Goal: Task Accomplishment & Management: Use online tool/utility

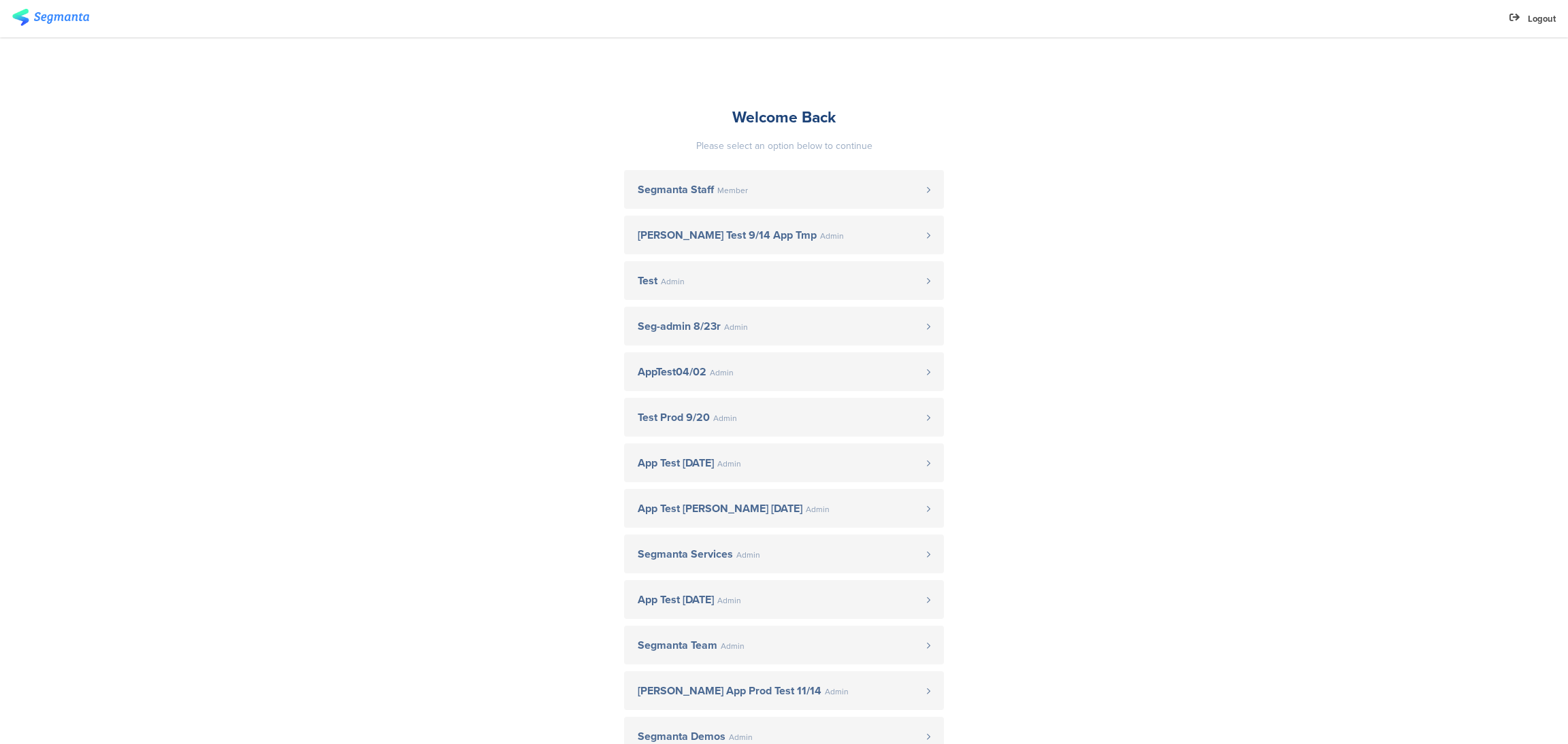
click at [291, 360] on sg-account-entrance "Welcome Back Please select an option below to continue Segmanta Staff Member [P…" at bounding box center [784, 541] width 1568 height 1008
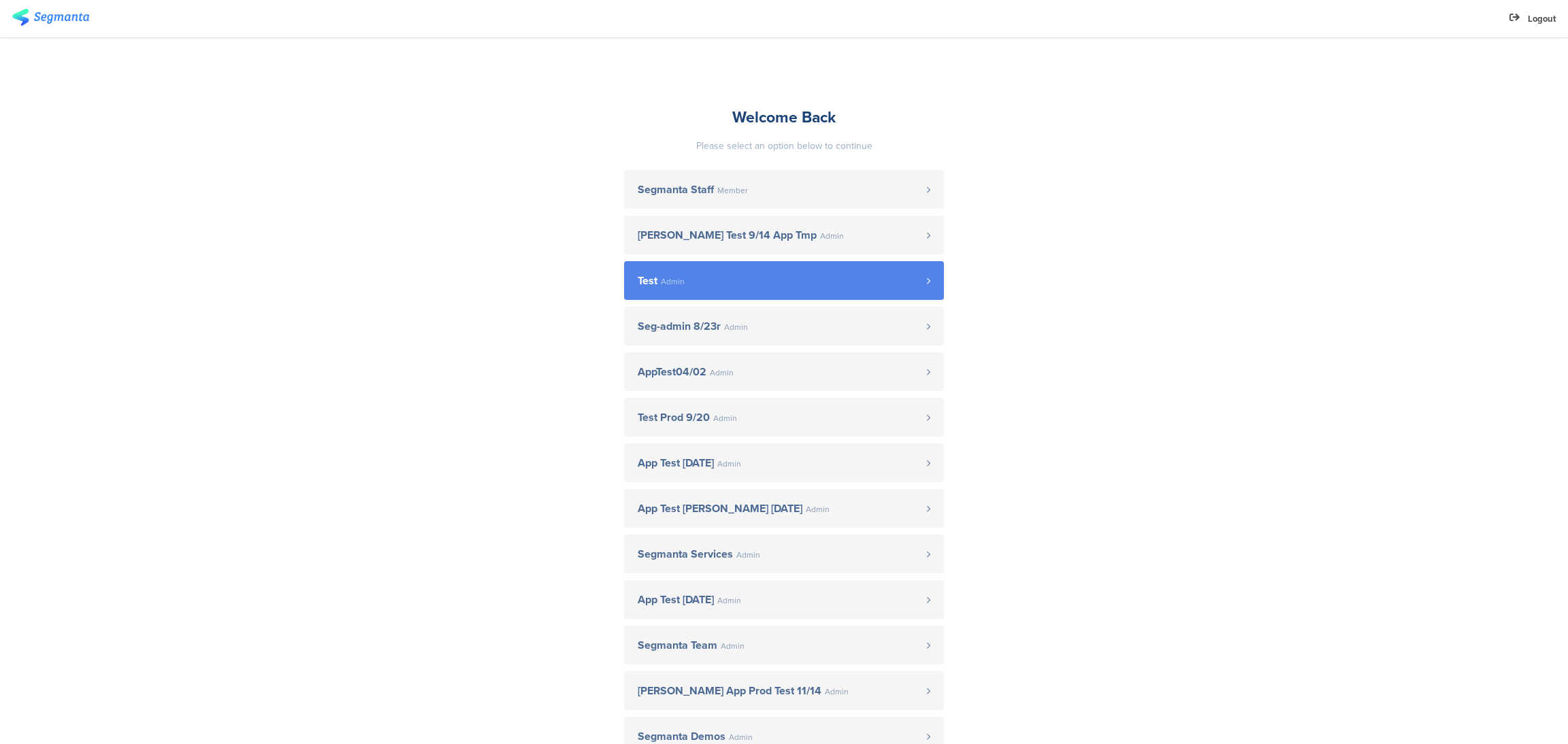
click at [814, 288] on link "Test Admin" at bounding box center [784, 281] width 320 height 39
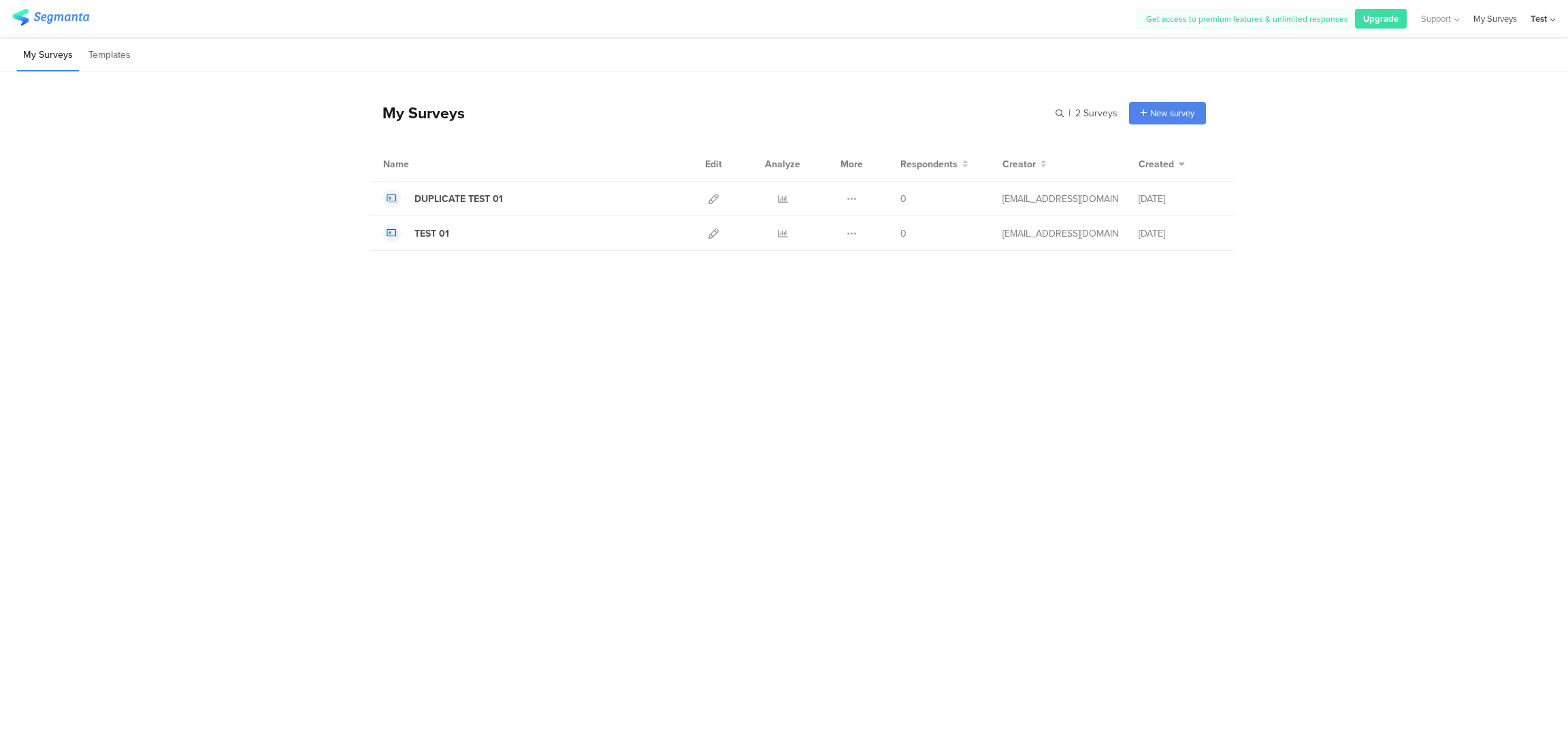
click at [1506, 13] on link "My Surveys" at bounding box center [1495, 19] width 43 height 38
click at [1557, 17] on div "Get access to premium features & unlimited responses Upgrade Support Help Cente…" at bounding box center [784, 19] width 1568 height 38
click at [1545, 20] on div "Test" at bounding box center [1539, 19] width 16 height 13
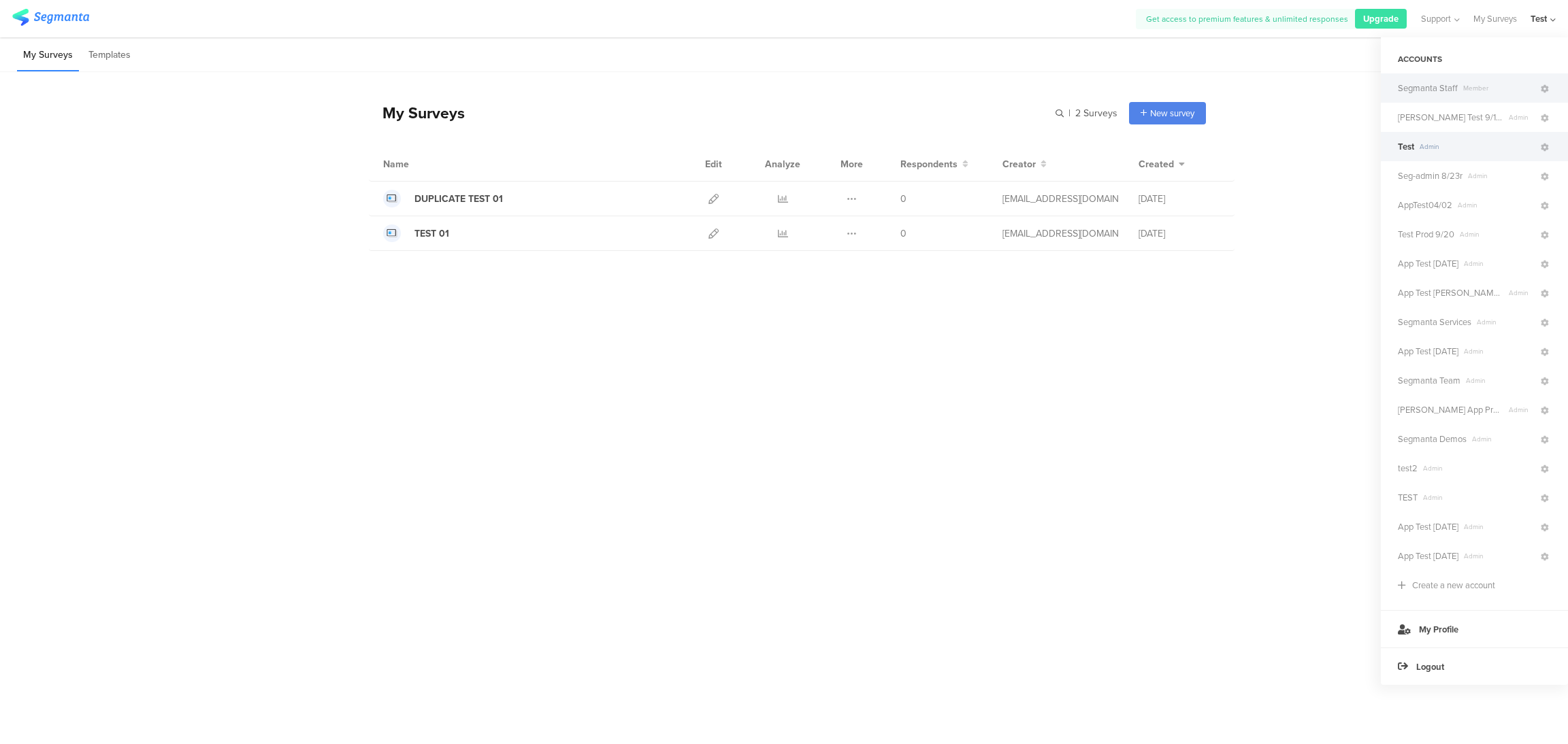
click at [1528, 99] on div "Segmanta Staff Member" at bounding box center [1474, 88] width 187 height 29
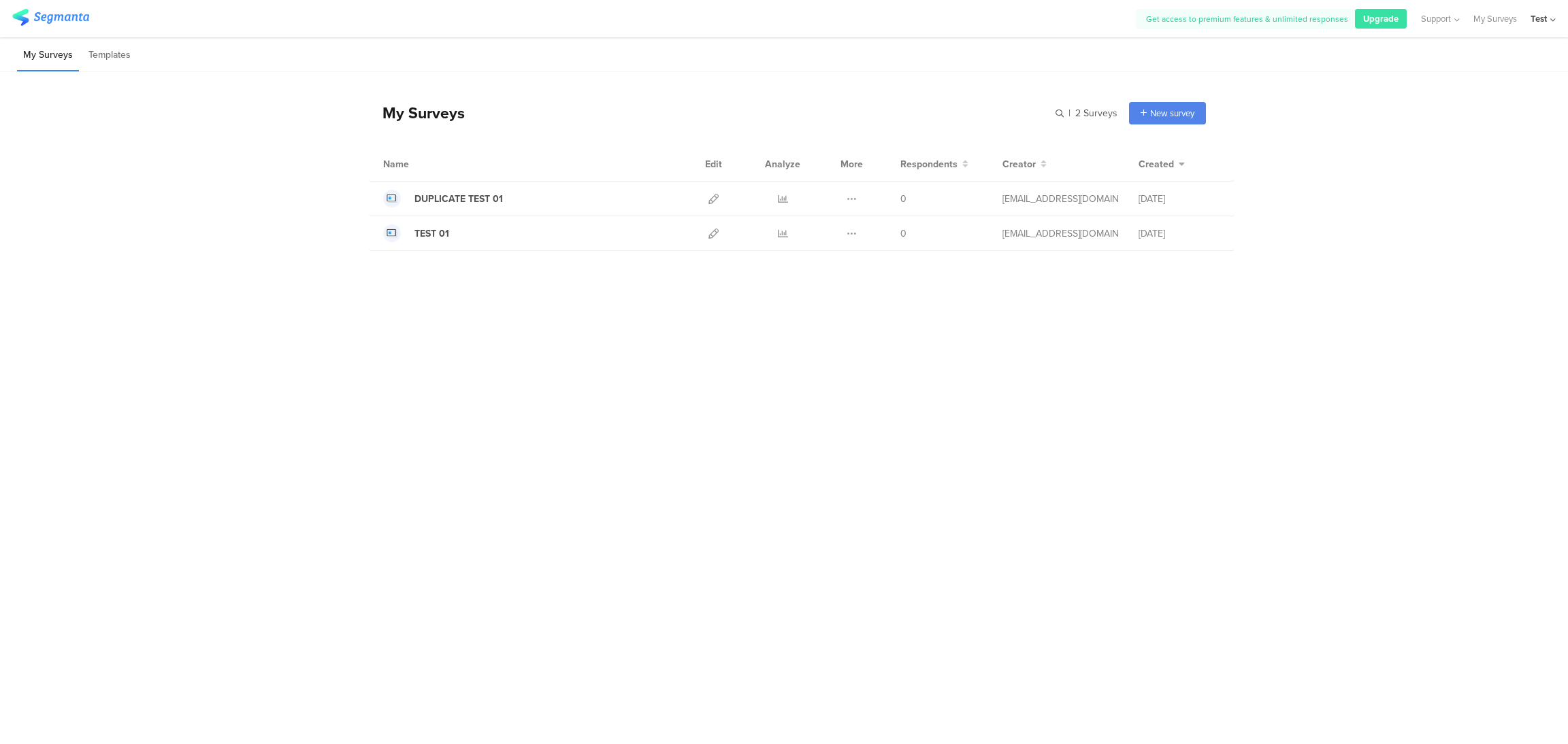
click at [1543, 13] on div "Test" at bounding box center [1539, 19] width 16 height 13
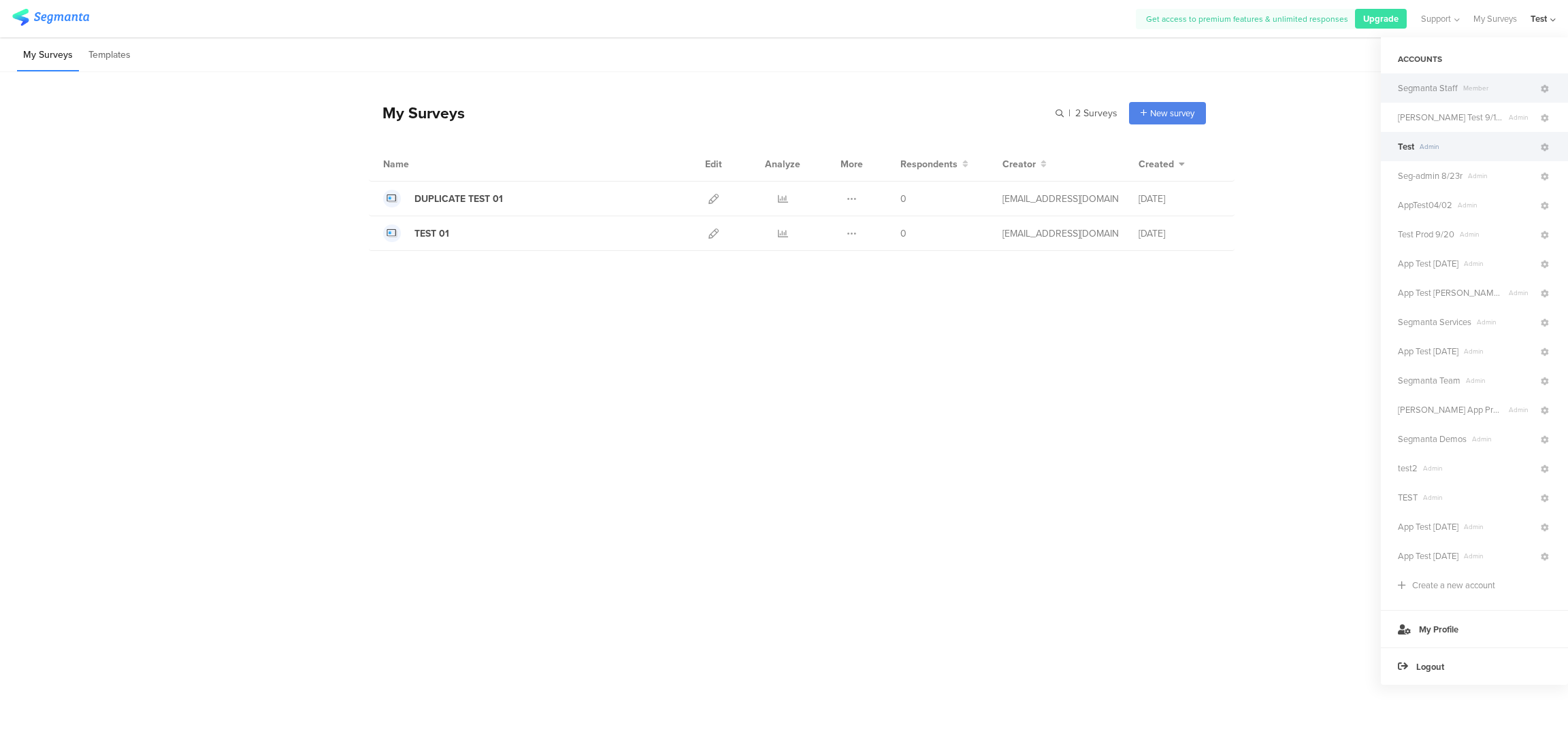
click at [1509, 78] on div "Segmanta Staff Member" at bounding box center [1474, 88] width 187 height 29
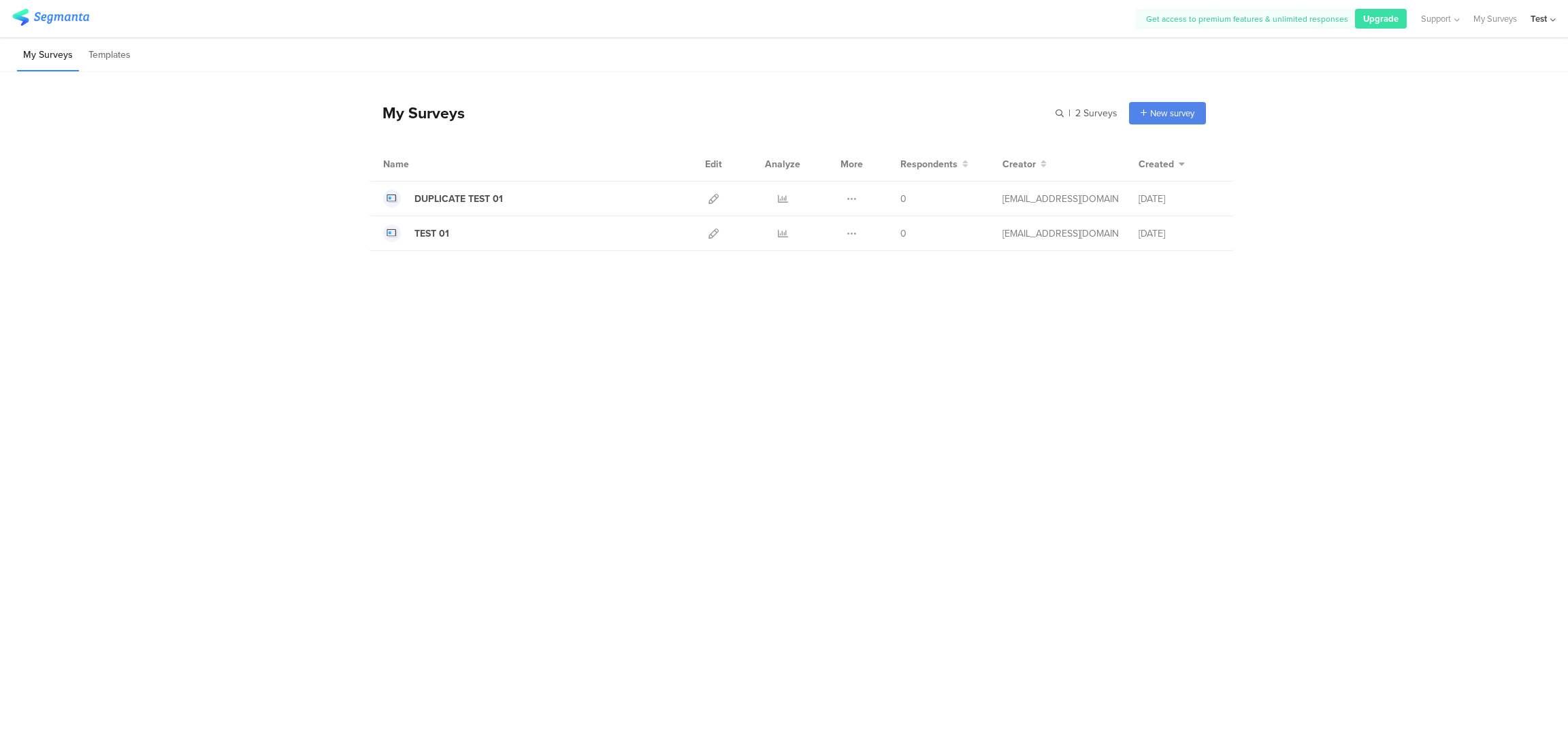
click at [1547, 12] on div "Test" at bounding box center [1543, 19] width 25 height 38
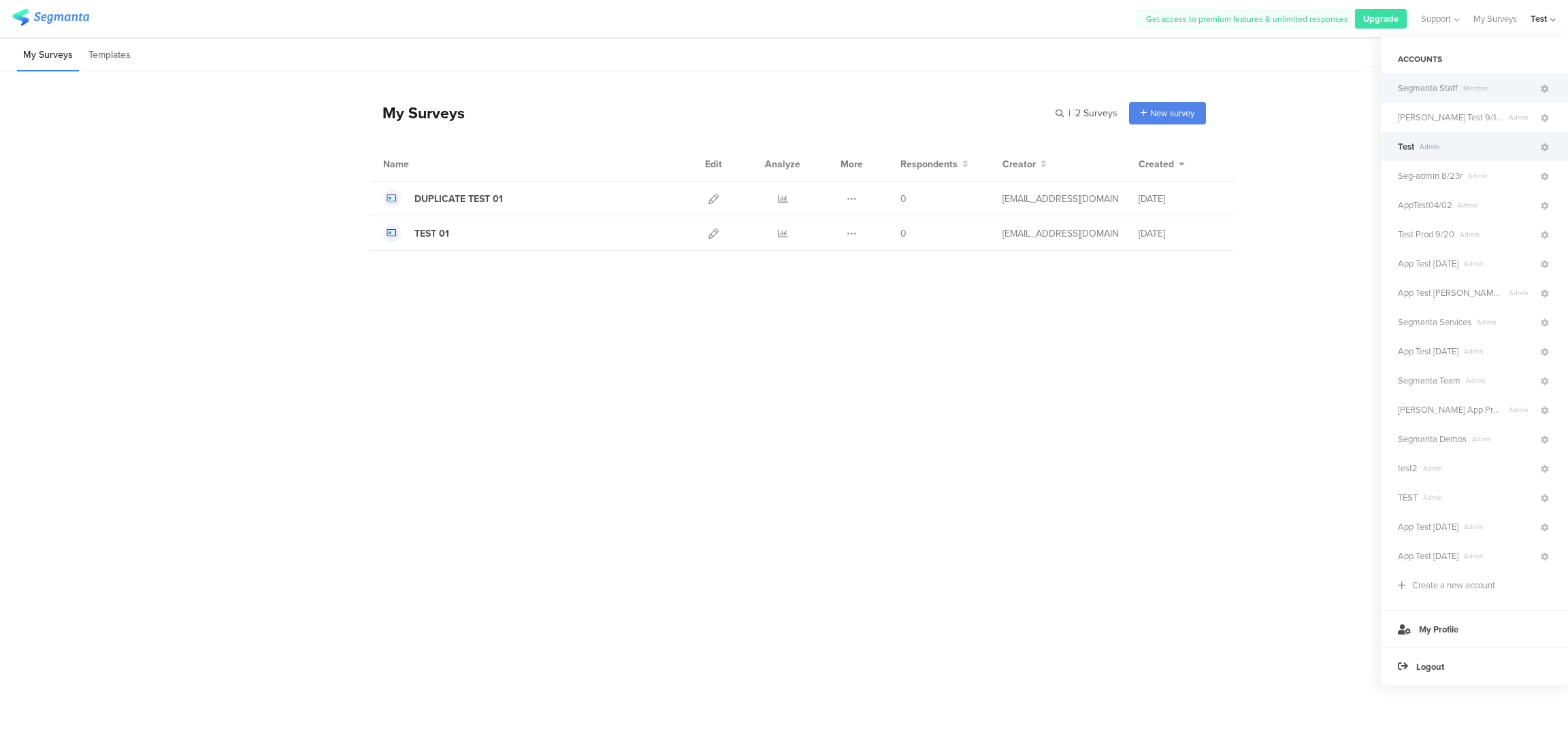
click at [1455, 79] on div "Segmanta Staff Member" at bounding box center [1474, 88] width 187 height 29
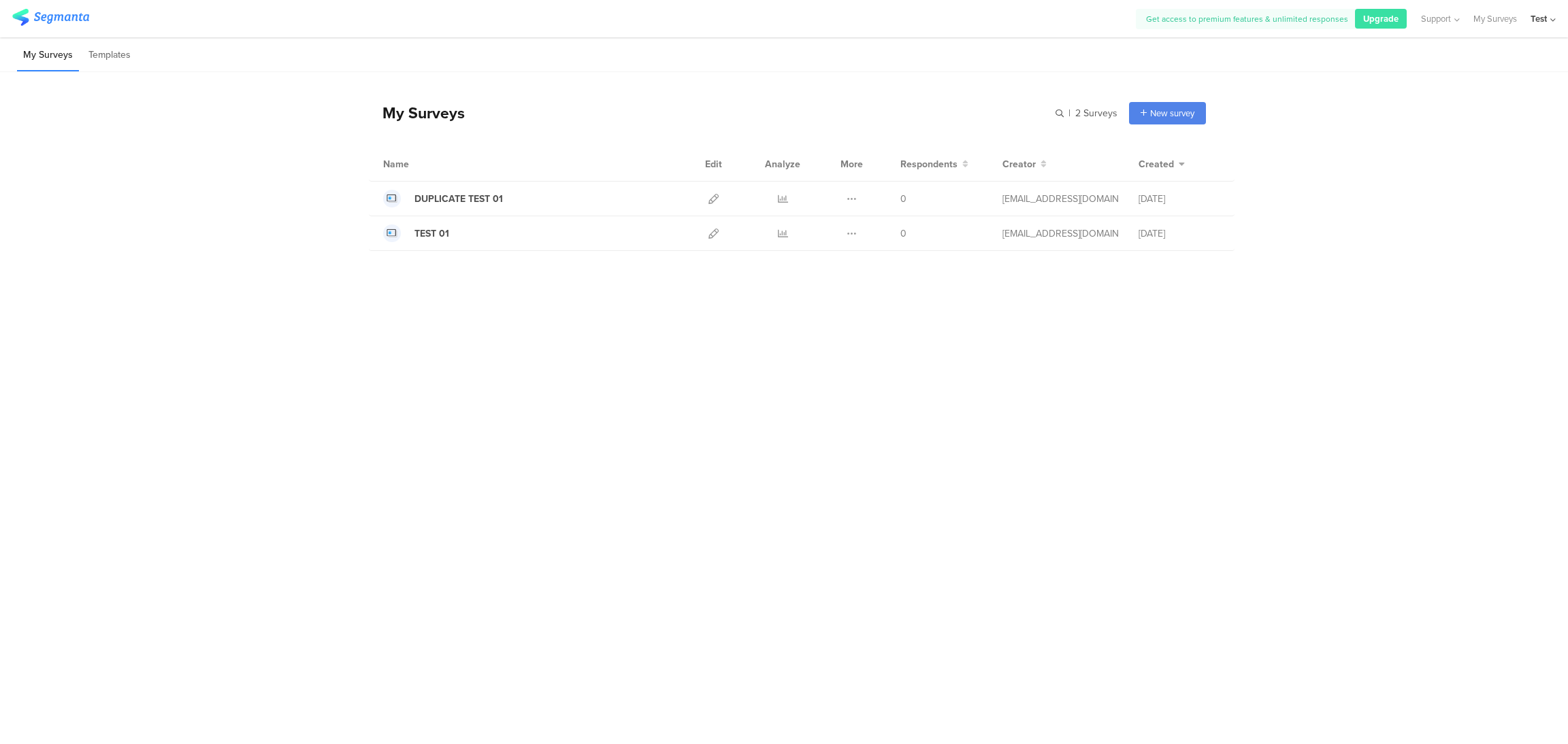
click at [1554, 22] on icon at bounding box center [1552, 20] width 6 height 11
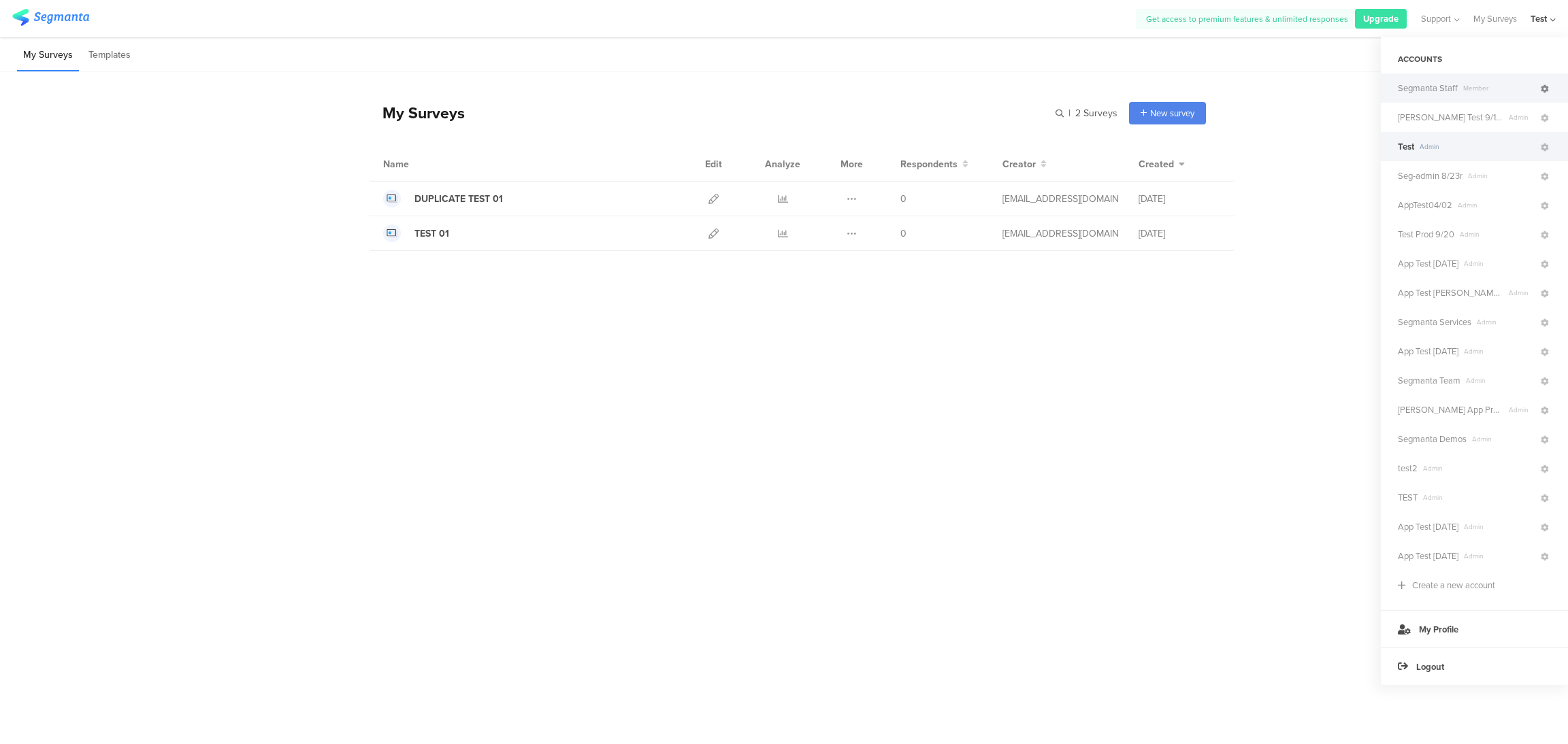
click at [1547, 93] on link at bounding box center [1544, 88] width 12 height 20
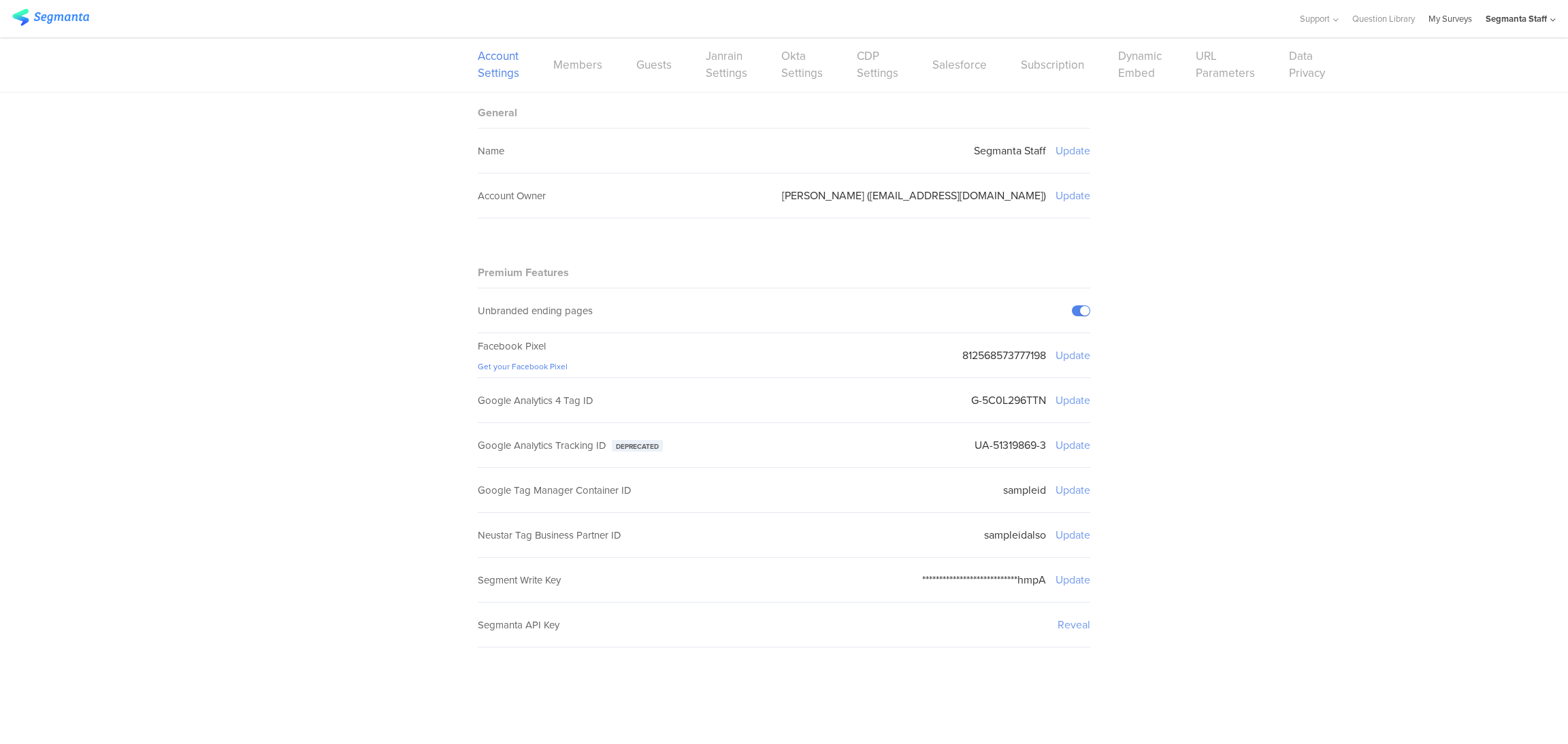
click at [1450, 15] on link "My Surveys" at bounding box center [1450, 19] width 43 height 38
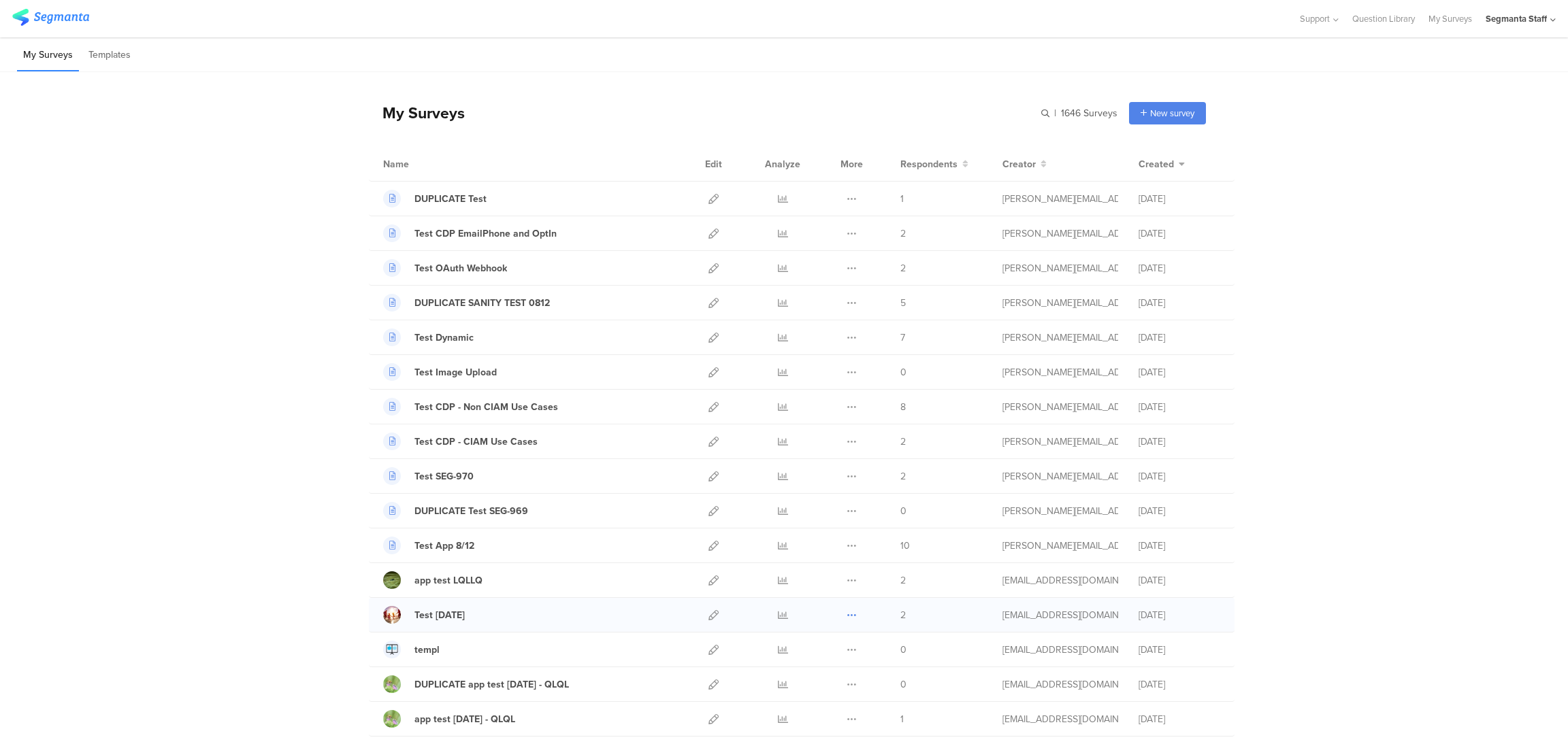
click at [846, 616] on icon at bounding box center [851, 615] width 11 height 11
click at [826, 653] on button "Duplicate" at bounding box center [825, 649] width 75 height 24
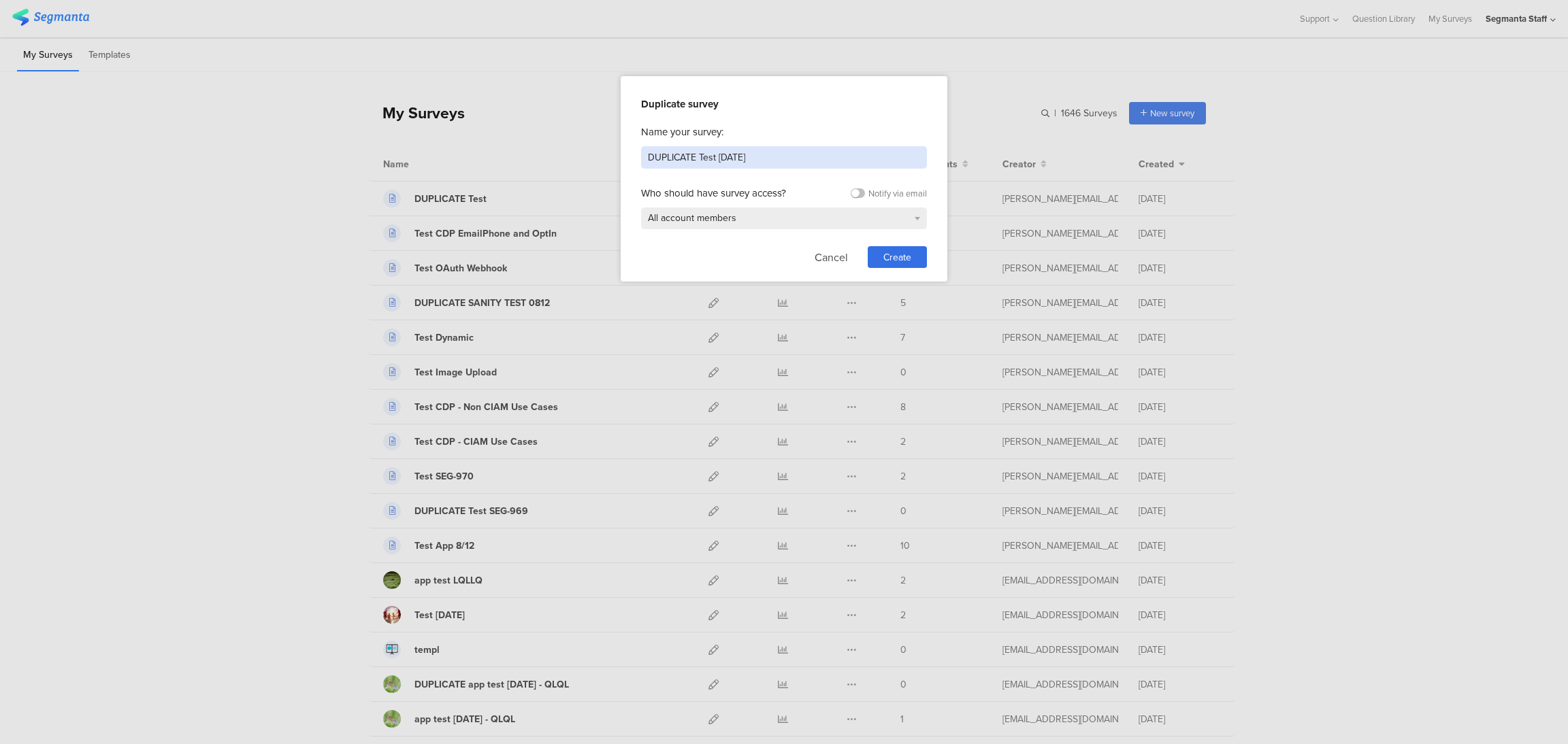
click at [790, 157] on input "DUPLICATE Test [DATE]" at bounding box center [784, 157] width 286 height 23
type input "8"
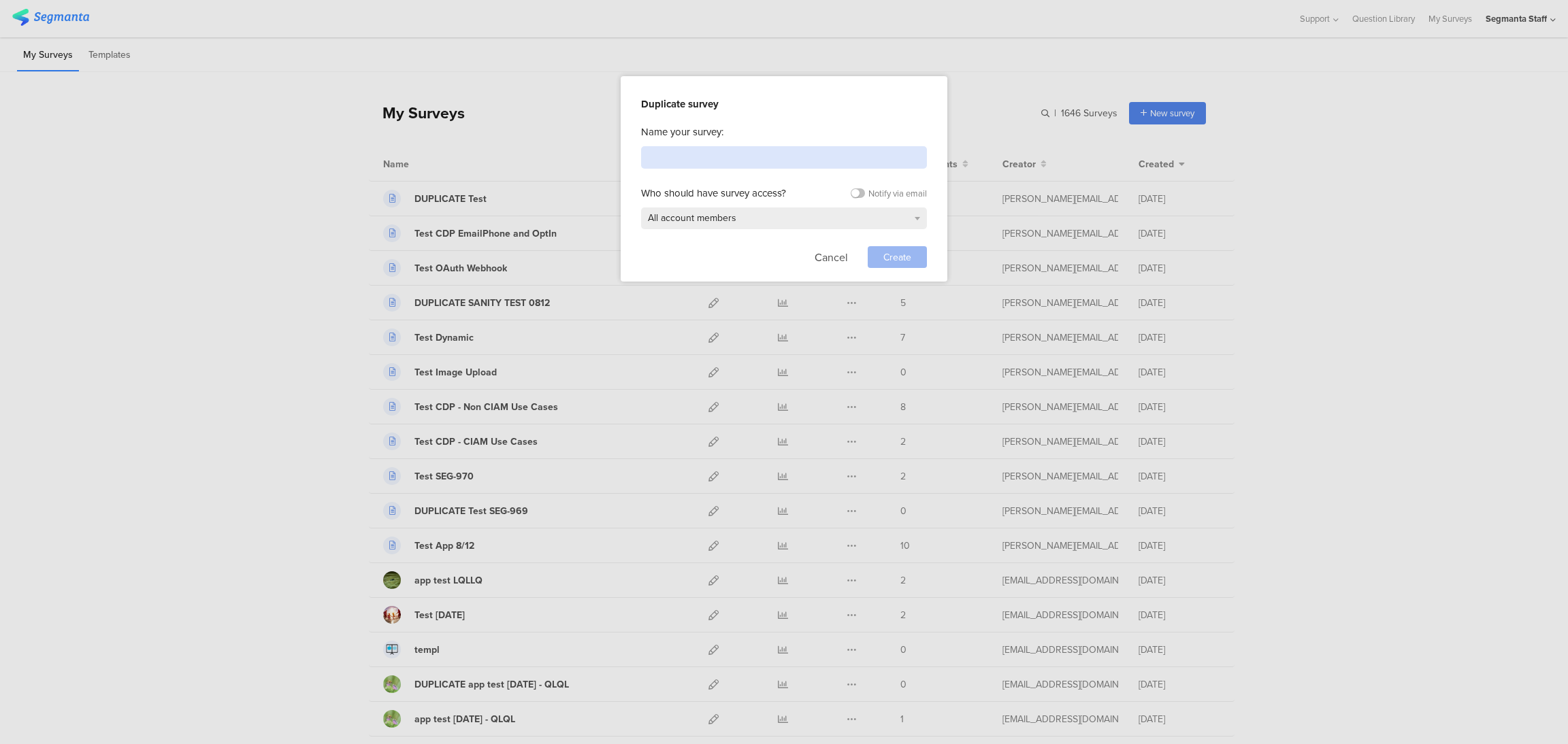
type input "9"
type input "test [DATE]"
click at [904, 251] on span "Create" at bounding box center [897, 258] width 28 height 15
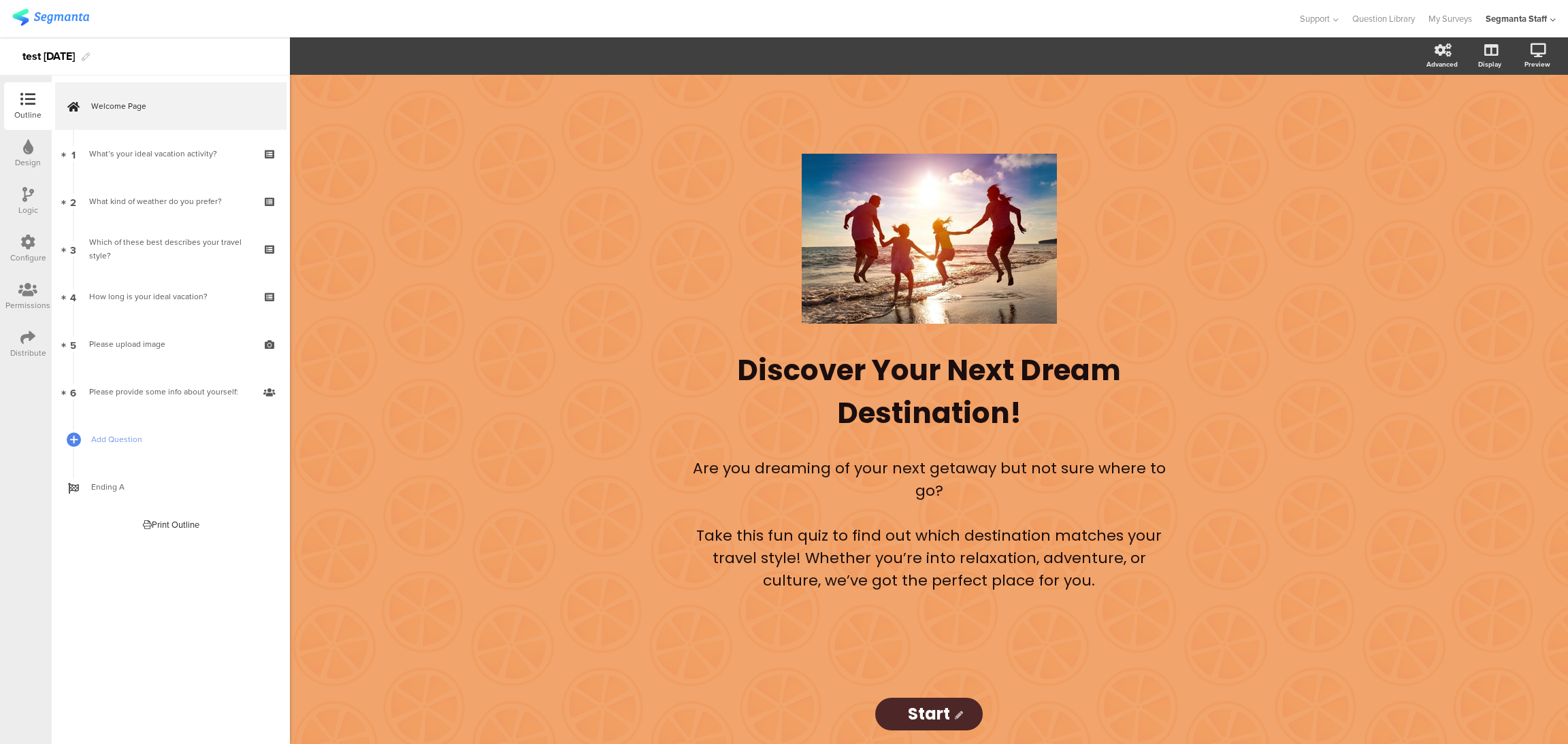
click at [11, 292] on div at bounding box center [28, 290] width 45 height 17
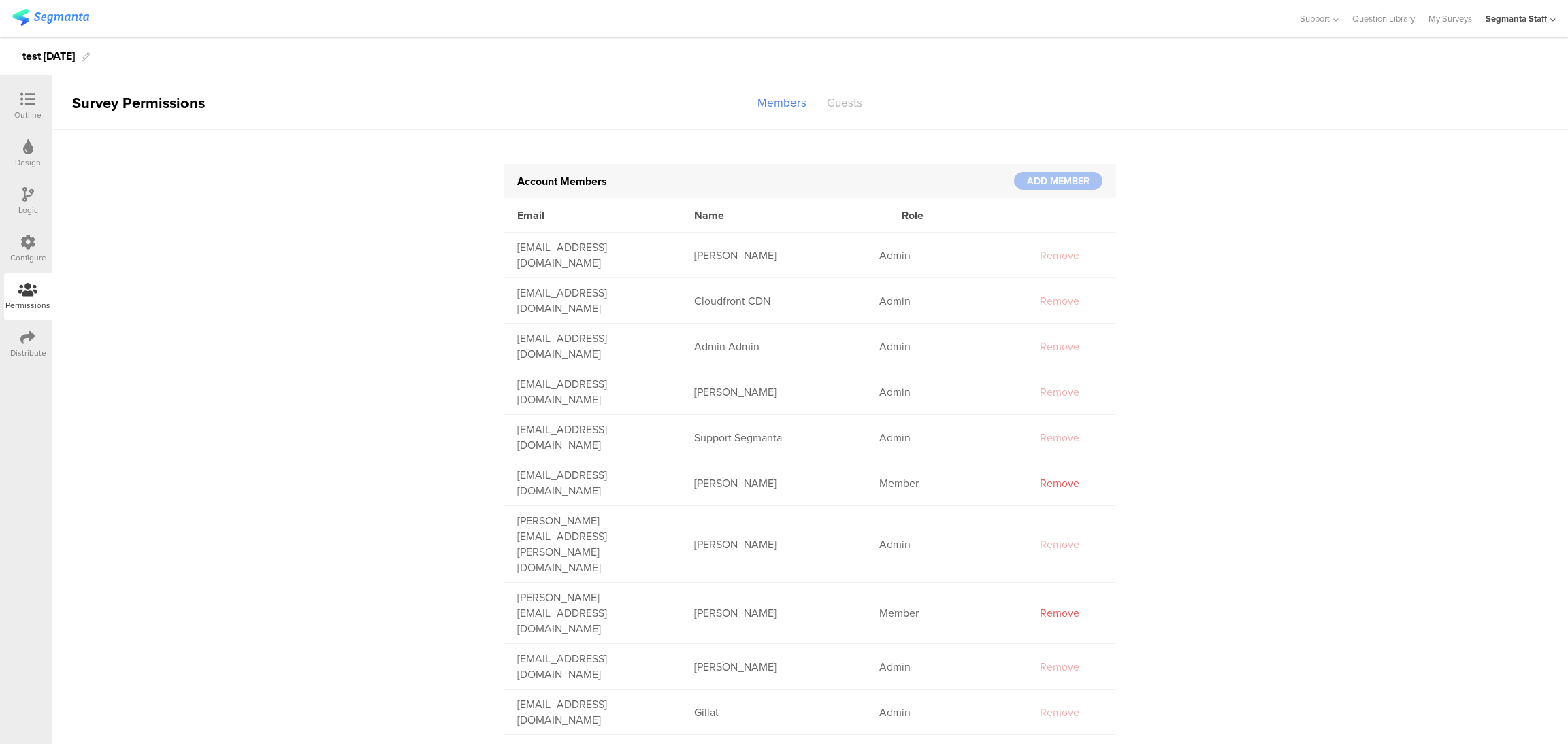
click at [851, 104] on div "Guests" at bounding box center [844, 103] width 56 height 24
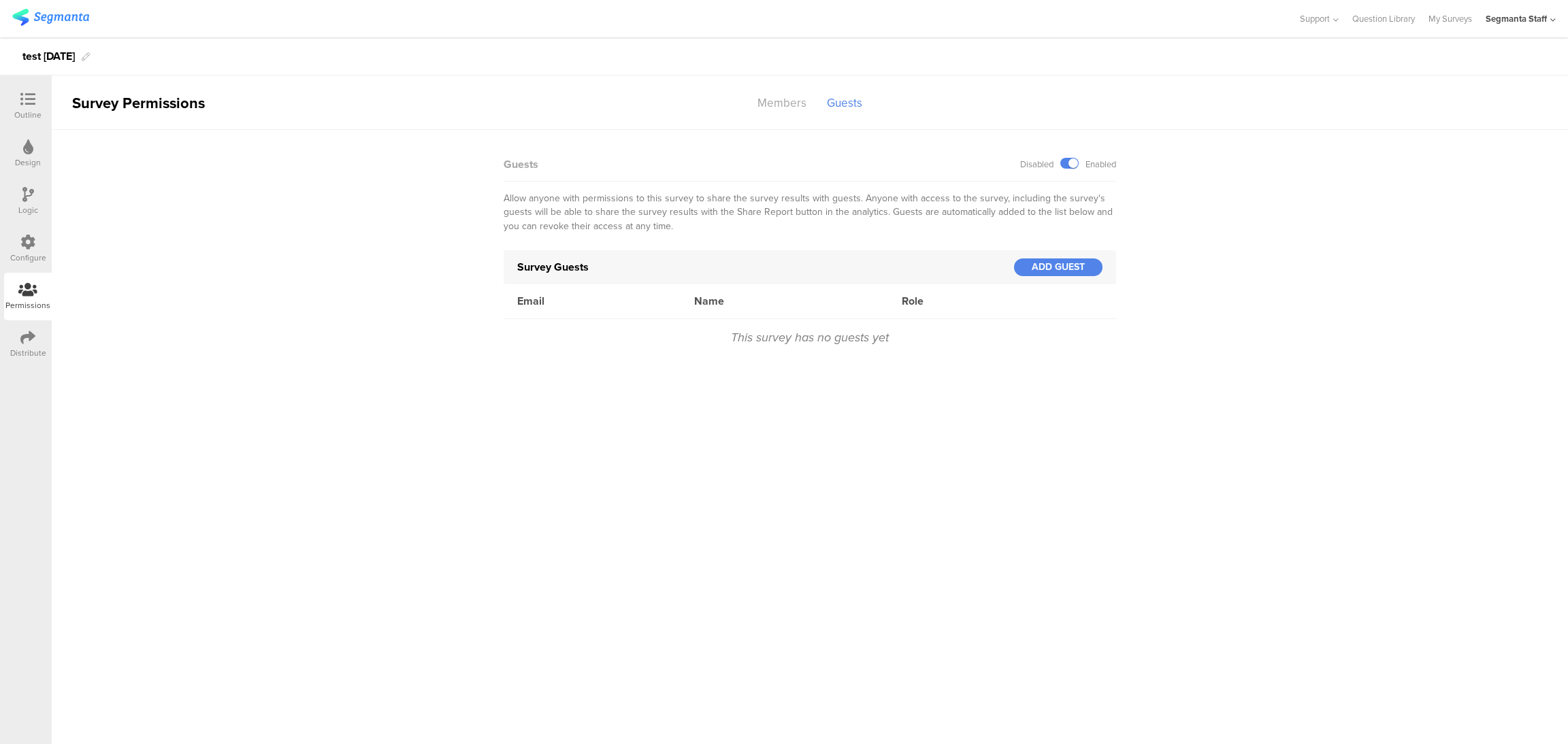
click at [34, 296] on icon at bounding box center [28, 290] width 19 height 15
click at [31, 332] on icon at bounding box center [28, 337] width 15 height 15
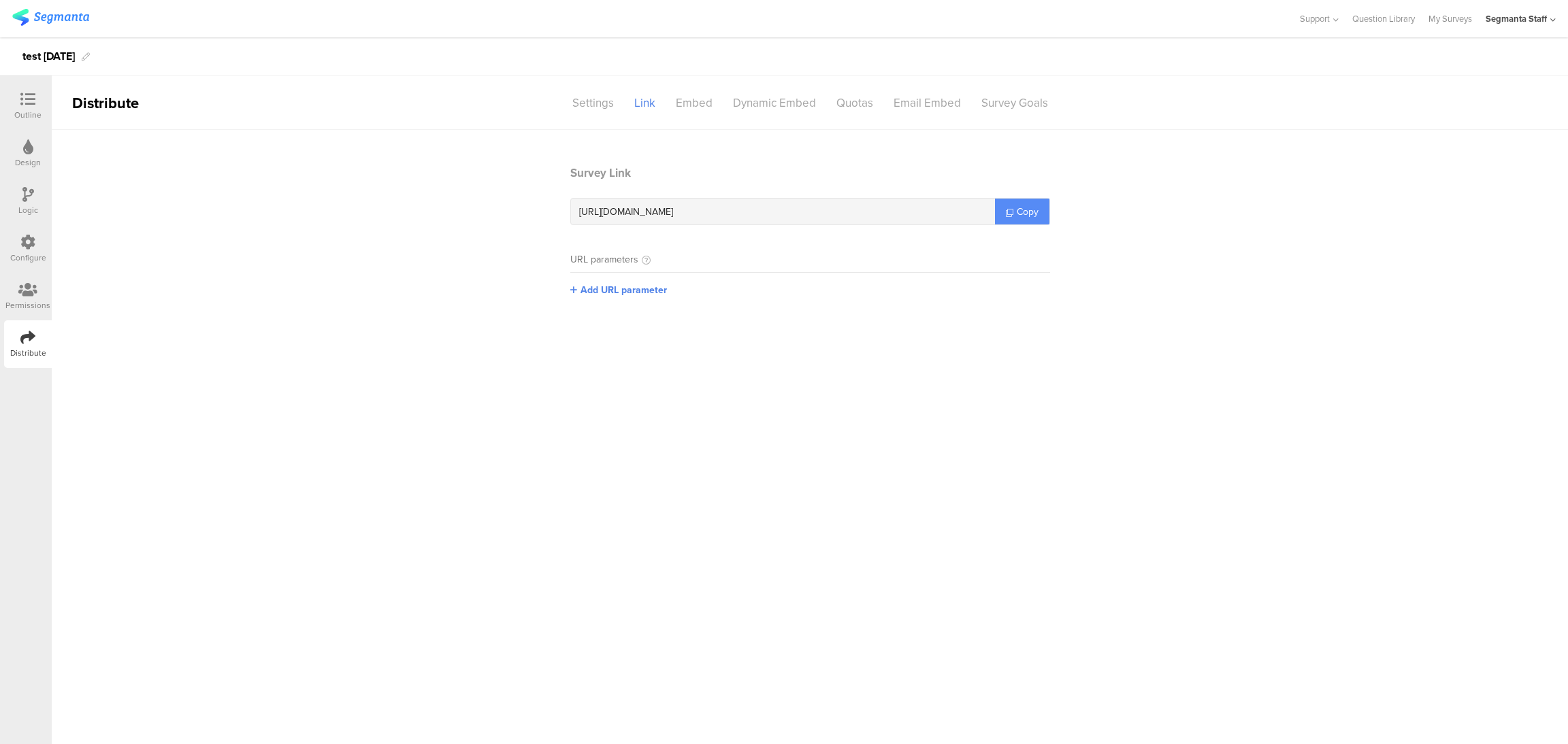
click at [1018, 212] on span "Copy" at bounding box center [1028, 212] width 22 height 15
